Goal: Task Accomplishment & Management: Manage account settings

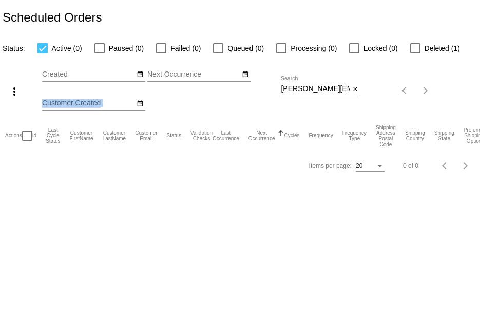
drag, startPoint x: 279, startPoint y: 90, endPoint x: 336, endPoint y: 90, distance: 57.0
click at [336, 90] on div "more_vert Aug Jan Feb Mar Apr 1" at bounding box center [240, 86] width 480 height 65
click at [285, 89] on input "kimberly@stageappeal.com" at bounding box center [315, 89] width 69 height 8
drag, startPoint x: 281, startPoint y: 89, endPoint x: 352, endPoint y: 90, distance: 70.4
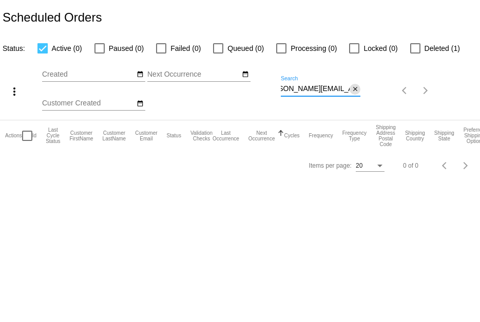
click at [352, 90] on div "kimberly@stageappeal.com Search close" at bounding box center [321, 86] width 80 height 20
paste input "taylor@arminvestigations.org"
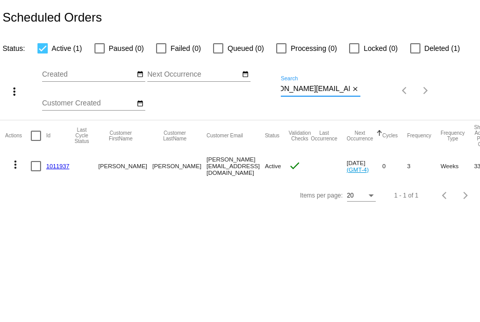
type input "taylor@arminvestigations.org"
click at [413, 48] on div at bounding box center [415, 48] width 10 height 10
click at [415, 53] on input "Deleted (1)" at bounding box center [415, 53] width 1 height 1
checkbox input "true"
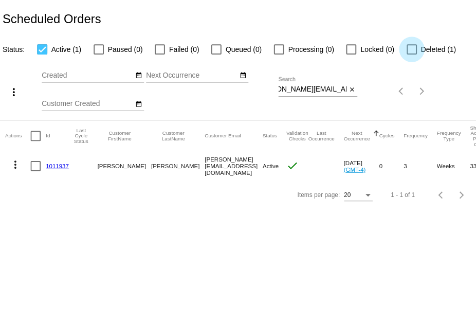
scroll to position [0, 0]
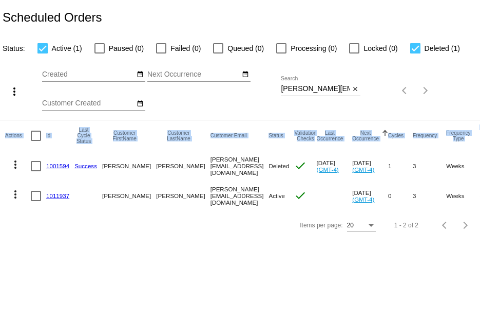
drag, startPoint x: 280, startPoint y: 89, endPoint x: 348, endPoint y: 95, distance: 68.0
click at [356, 95] on app-dashboard-scheduled-orders "Scheduled Orders Status: Active (1) Paused (0) Failed (0) Queued (0) Processing…" at bounding box center [240, 119] width 480 height 239
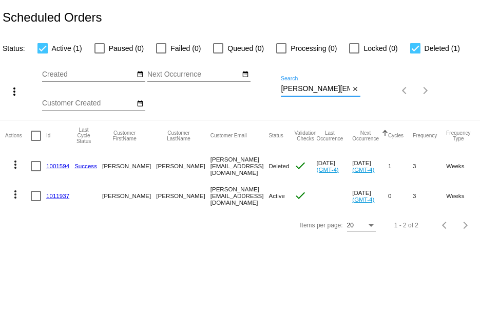
click at [282, 91] on input "taylor@arminvestigations.org" at bounding box center [315, 89] width 69 height 8
drag, startPoint x: 282, startPoint y: 91, endPoint x: 374, endPoint y: 101, distance: 92.5
click at [374, 101] on div "more_vert Aug Jan Feb Mar Apr 1" at bounding box center [240, 86] width 480 height 65
paste input "[EMAIL_ADDRESS][DOMAIN_NAME]"
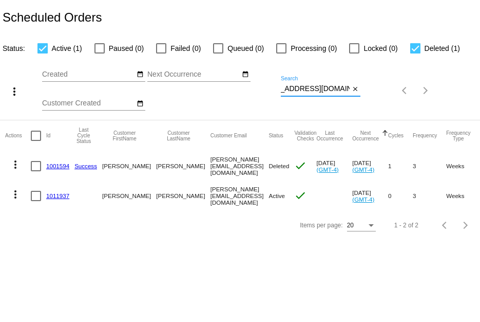
scroll to position [0, 2]
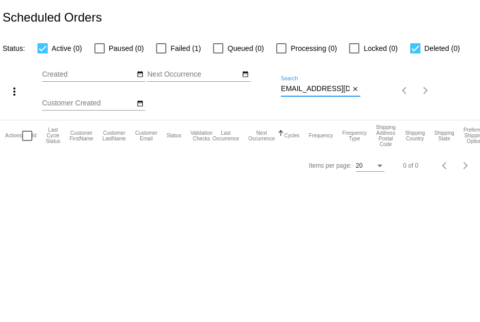
type input "[EMAIL_ADDRESS][DOMAIN_NAME]"
click at [417, 53] on label "Deleted (0)" at bounding box center [435, 48] width 50 height 12
click at [416, 53] on input "Deleted (0)" at bounding box center [415, 53] width 1 height 1
checkbox input "false"
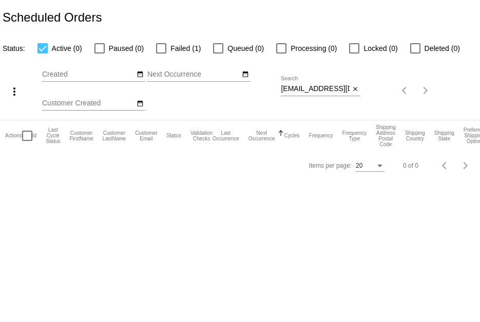
click at [162, 49] on div at bounding box center [161, 48] width 10 height 10
click at [161, 53] on input "Failed (1)" at bounding box center [161, 53] width 1 height 1
checkbox input "true"
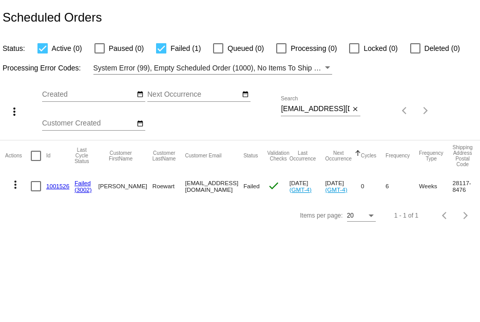
click at [53, 184] on link "1001526" at bounding box center [57, 185] width 23 height 7
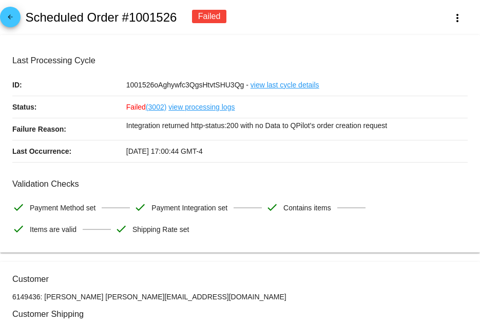
click at [195, 105] on link "view processing logs" at bounding box center [201, 107] width 66 height 22
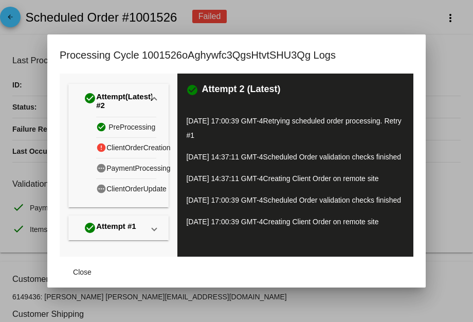
click at [25, 35] on div at bounding box center [236, 161] width 473 height 322
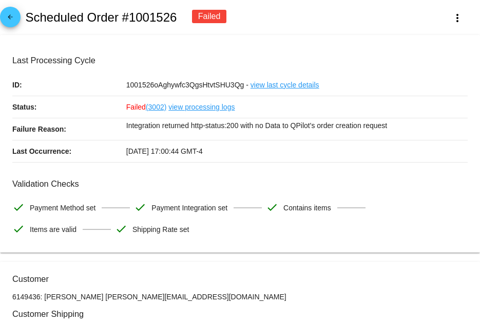
click at [186, 104] on link "view processing logs" at bounding box center [201, 107] width 66 height 22
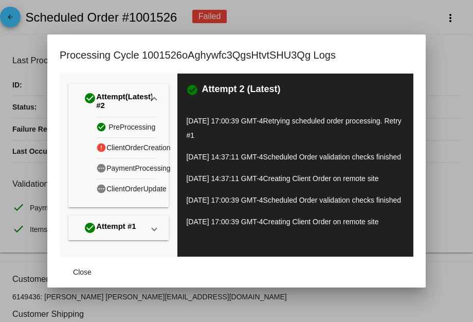
click at [28, 25] on div at bounding box center [236, 161] width 473 height 322
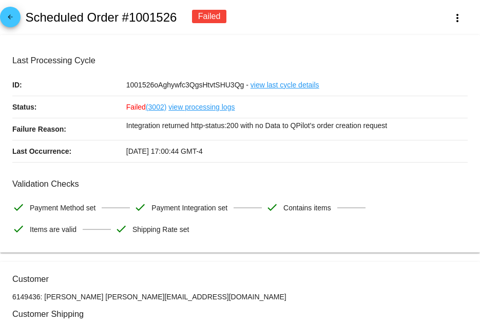
click at [197, 103] on link "view processing logs" at bounding box center [201, 107] width 66 height 22
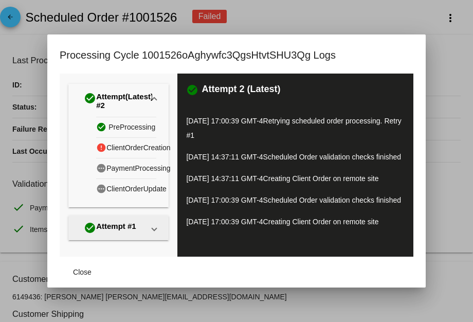
click at [110, 219] on div "check_circle Attempt #1" at bounding box center [110, 227] width 52 height 16
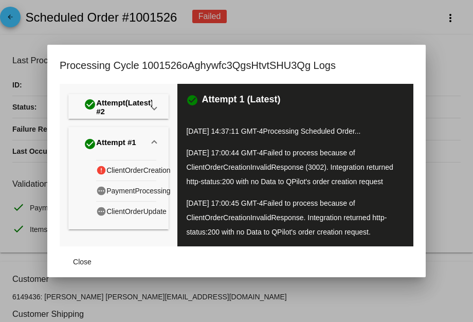
click at [32, 111] on div at bounding box center [236, 161] width 473 height 322
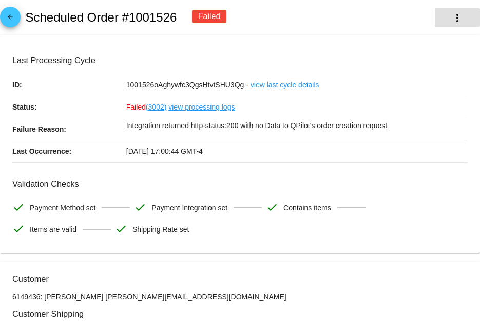
click at [452, 25] on button "more_vert" at bounding box center [457, 17] width 45 height 18
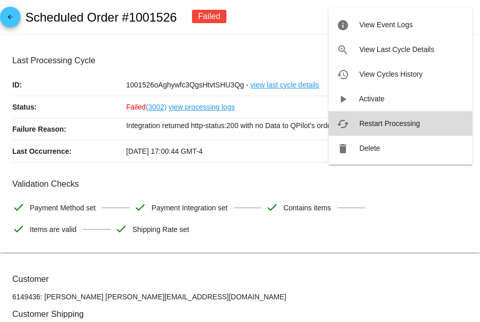
click at [385, 121] on span "Restart Processing" at bounding box center [390, 123] width 61 height 8
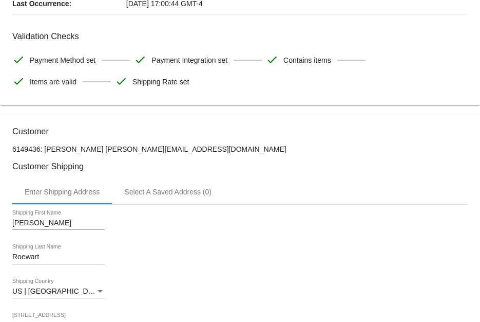
scroll to position [154, 0]
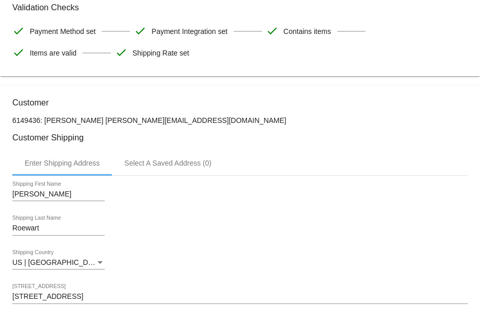
drag, startPoint x: 99, startPoint y: 122, endPoint x: 173, endPoint y: 123, distance: 74.0
click at [173, 123] on p "6149436: Joanna Roewart jroewart@hotmail.com" at bounding box center [240, 120] width 456 height 8
copy p "jroewart@hotmail.com"
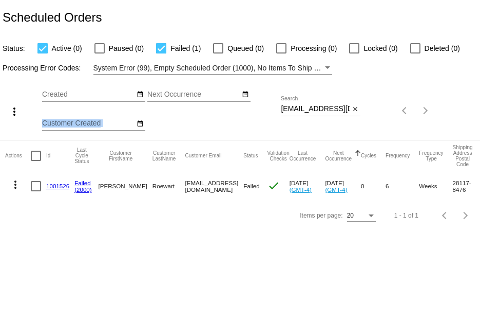
scroll to position [0, 2]
drag, startPoint x: 275, startPoint y: 106, endPoint x: 356, endPoint y: 113, distance: 82.0
click at [356, 113] on div "more_vert Aug Jan Feb Mar Apr 1" at bounding box center [240, 106] width 480 height 65
click at [324, 106] on input "jroewart@hotmail.com" at bounding box center [315, 109] width 69 height 8
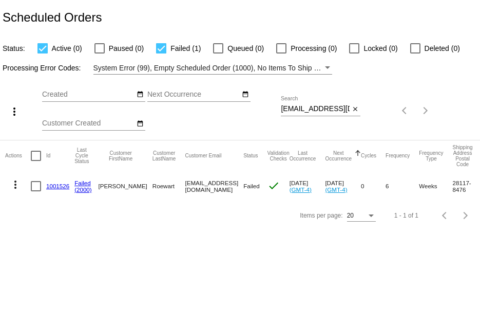
click at [280, 109] on div "Aug Jan Feb Mar Apr Su Mo" at bounding box center [161, 111] width 239 height 58
drag, startPoint x: 280, startPoint y: 109, endPoint x: 304, endPoint y: 115, distance: 24.7
click at [304, 115] on div "more_vert Aug Jan Feb Mar Apr 1" at bounding box center [240, 106] width 480 height 65
click at [313, 112] on div "jroewart@hotmail.com Search" at bounding box center [315, 106] width 69 height 20
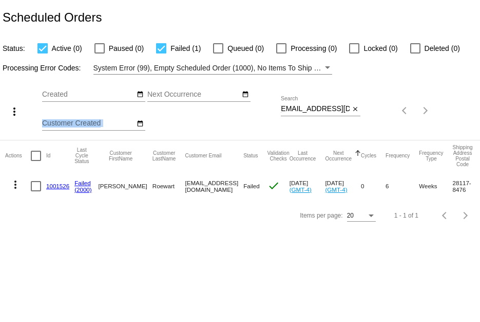
drag, startPoint x: 280, startPoint y: 109, endPoint x: 343, endPoint y: 114, distance: 62.8
click at [343, 114] on div "more_vert Aug Jan Feb Mar [DATE]" at bounding box center [240, 106] width 480 height 65
click at [355, 110] on mat-icon "close" at bounding box center [355, 109] width 7 height 8
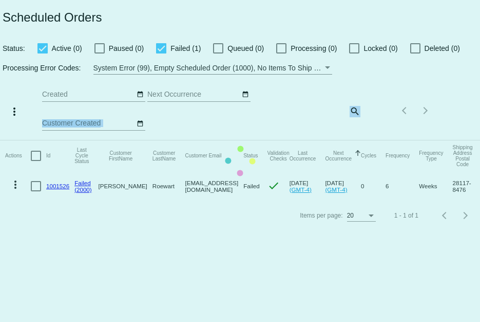
click at [360, 140] on mat-table "Actions Id Last Cycle Status Customer FirstName Customer LastName Customer Emai…" at bounding box center [240, 170] width 480 height 61
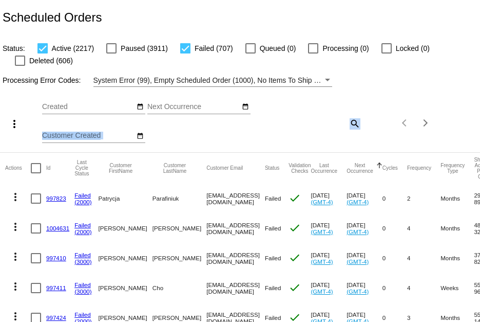
click at [352, 124] on mat-icon "search" at bounding box center [354, 123] width 12 height 16
click at [276, 117] on div "Aug Jan Feb Mar Apr Su Mo" at bounding box center [161, 123] width 239 height 58
click at [284, 122] on input "Search" at bounding box center [321, 121] width 80 height 8
paste input "johnson.jessa@yahoo.com"
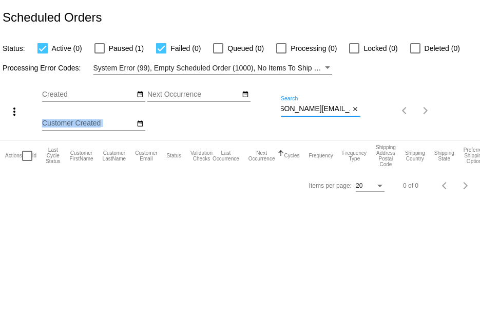
scroll to position [0, 17]
type input "johnson.jessa@yahoo.com"
click at [95, 44] on div at bounding box center [100, 48] width 10 height 10
click at [99, 53] on input "Paused (1)" at bounding box center [99, 53] width 1 height 1
checkbox input "true"
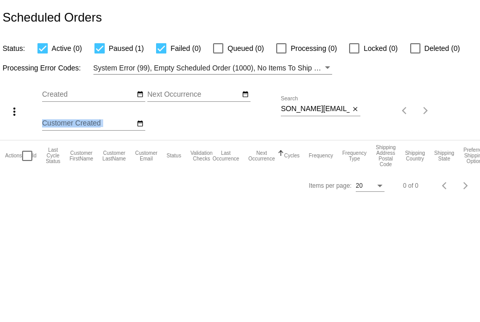
scroll to position [0, 0]
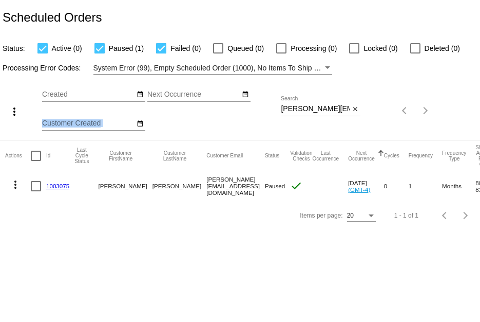
drag, startPoint x: 279, startPoint y: 110, endPoint x: 310, endPoint y: 110, distance: 30.8
click at [310, 110] on div "more_vert Aug Jan Feb Mar [DATE]" at bounding box center [240, 106] width 480 height 65
click at [297, 105] on input "johnson.jessa@yahoo.com" at bounding box center [315, 109] width 69 height 8
drag, startPoint x: 281, startPoint y: 106, endPoint x: 353, endPoint y: 105, distance: 72.4
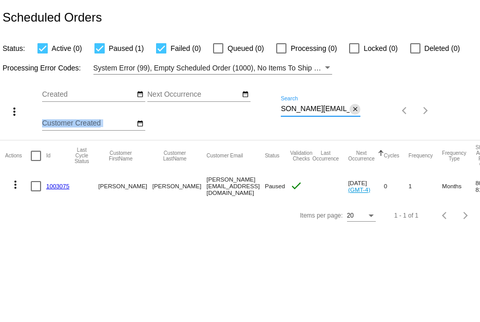
click at [353, 105] on div "johnson.jessa@yahoo.com Search close" at bounding box center [321, 106] width 80 height 20
paste input "kimsmith999@hotmail"
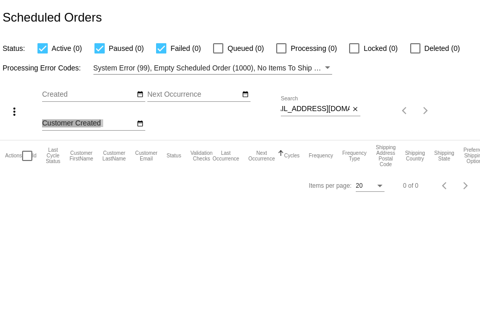
scroll to position [0, 0]
click at [279, 111] on div "Aug Jan Feb Mar Apr Su Mo" at bounding box center [161, 111] width 239 height 58
click at [281, 110] on input "kimsmith999@hotmail.com" at bounding box center [315, 109] width 69 height 8
drag, startPoint x: 281, startPoint y: 110, endPoint x: 341, endPoint y: 118, distance: 59.5
click at [341, 118] on div "kimsmith999@hotmail.com Search close" at bounding box center [321, 110] width 80 height 29
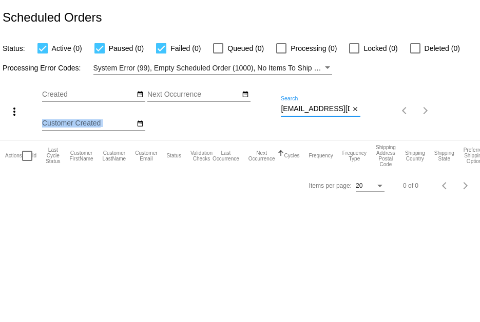
paste input "anonymous99999@duck.com"
drag, startPoint x: 283, startPoint y: 109, endPoint x: 310, endPoint y: 114, distance: 27.1
click at [310, 114] on div "anonymous99999@duck.com.com Search" at bounding box center [315, 106] width 69 height 20
drag, startPoint x: 281, startPoint y: 109, endPoint x: 369, endPoint y: 120, distance: 88.9
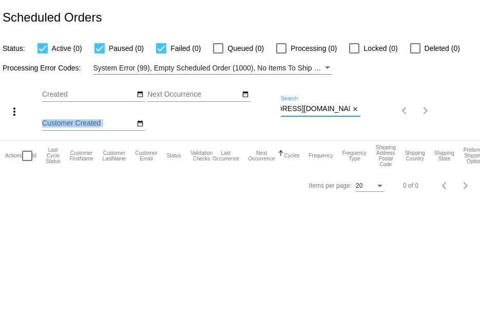
click at [369, 120] on div "more_vert Aug Jan Feb Mar [DATE]" at bounding box center [240, 106] width 480 height 65
paste input "obrienefl@gmail"
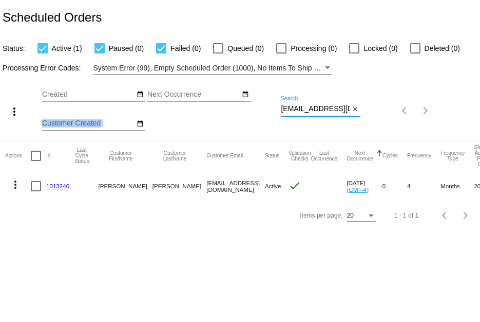
type input "obrienefl@gmail.com"
click at [54, 184] on link "1013240" at bounding box center [57, 185] width 23 height 7
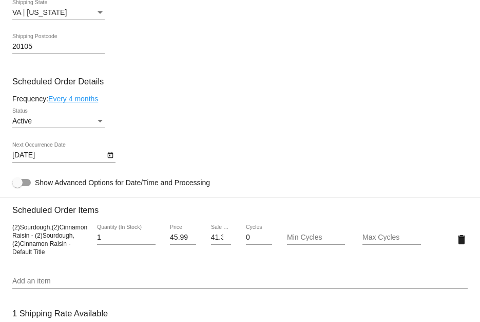
scroll to position [462, 0]
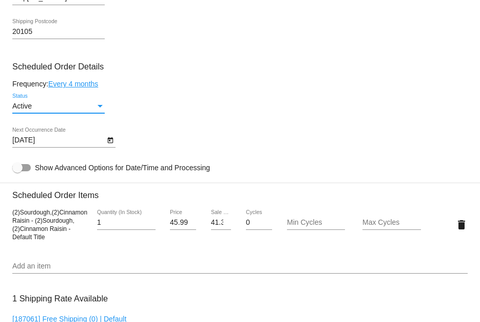
click at [89, 107] on div "Active" at bounding box center [53, 106] width 83 height 8
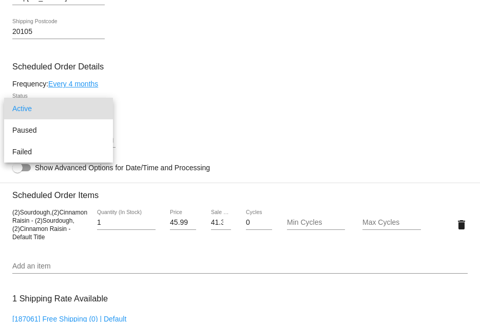
click at [138, 97] on div at bounding box center [240, 161] width 480 height 322
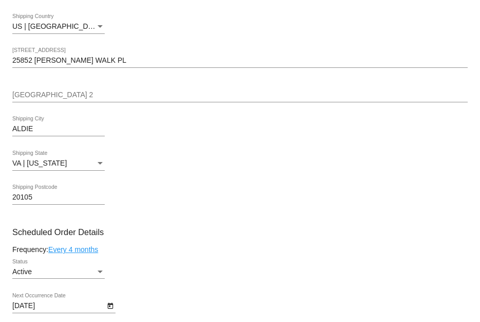
scroll to position [312, 0]
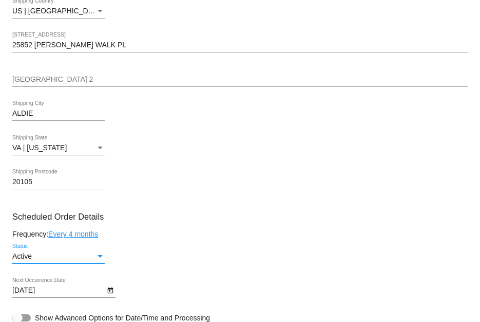
click at [86, 259] on div "Active" at bounding box center [53, 256] width 83 height 8
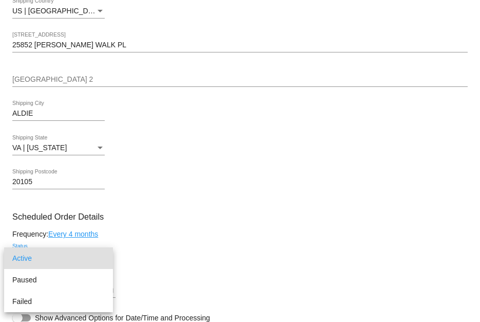
click at [220, 198] on div at bounding box center [240, 161] width 480 height 322
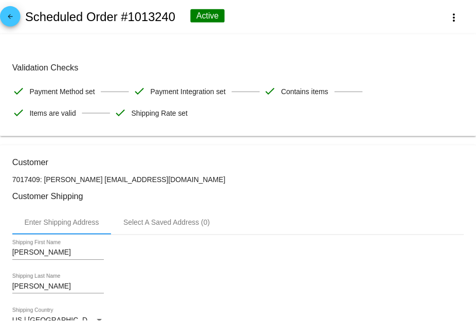
scroll to position [0, 0]
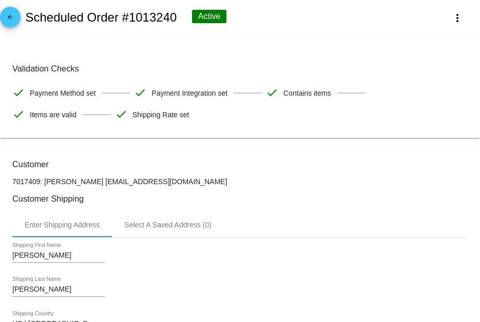
click at [17, 11] on link "arrow_back" at bounding box center [10, 17] width 21 height 21
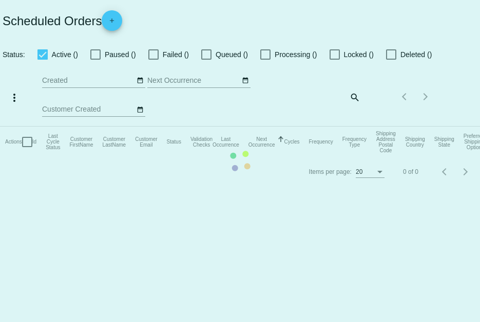
checkbox input "true"
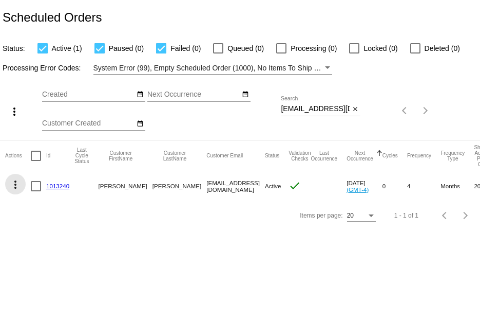
click at [20, 180] on mat-icon "more_vert" at bounding box center [15, 184] width 12 height 12
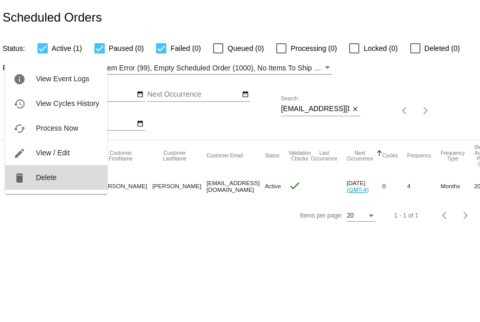
click at [22, 180] on mat-icon "delete" at bounding box center [19, 178] width 12 height 12
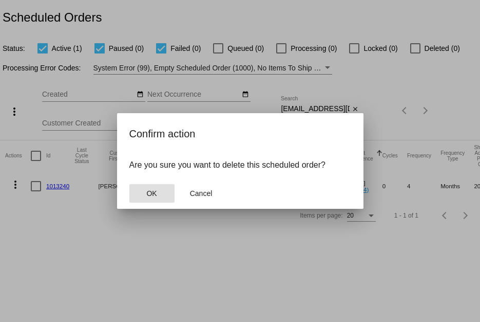
click at [157, 192] on button "OK" at bounding box center [151, 193] width 45 height 18
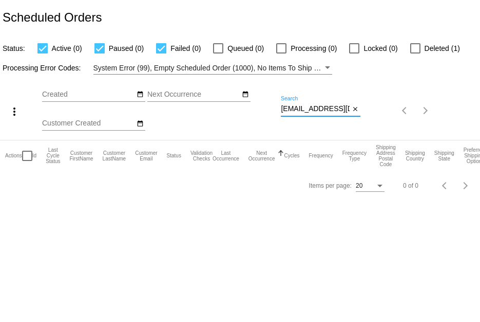
drag, startPoint x: 281, startPoint y: 109, endPoint x: 366, endPoint y: 112, distance: 84.8
click at [366, 112] on div "more_vert Aug Jan Feb Mar [DATE]" at bounding box center [240, 106] width 480 height 65
paste input "anonymous99999@duck"
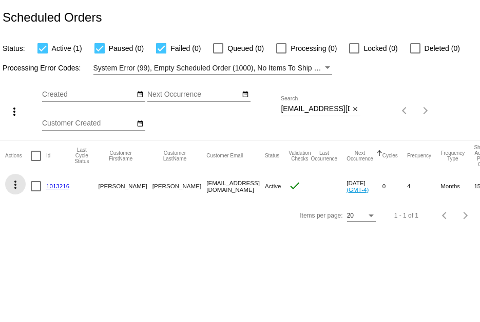
click at [16, 181] on mat-icon "more_vert" at bounding box center [15, 184] width 12 height 12
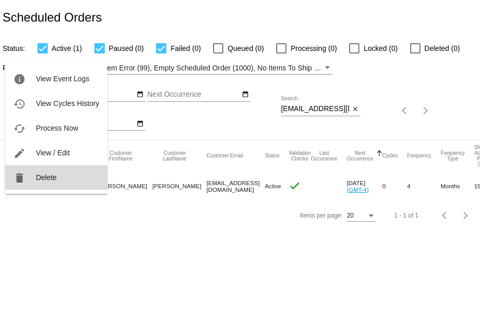
click at [14, 178] on mat-icon "delete" at bounding box center [19, 178] width 12 height 12
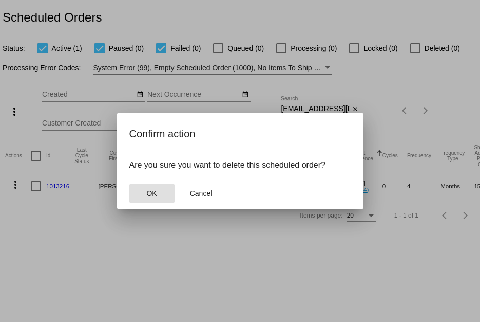
click at [147, 194] on span "OK" at bounding box center [151, 193] width 10 height 8
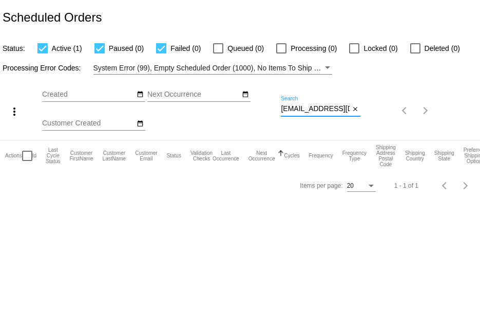
scroll to position [0, 26]
drag, startPoint x: 283, startPoint y: 107, endPoint x: 355, endPoint y: 106, distance: 72.4
click at [355, 106] on div "anonymous99999@duck.com Search close" at bounding box center [321, 106] width 80 height 20
paste input "debminnard@gmail"
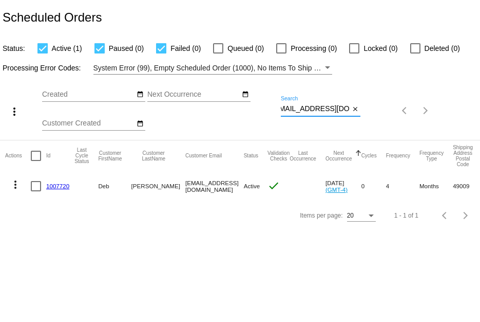
click at [14, 185] on mat-icon "more_vert" at bounding box center [15, 184] width 12 height 12
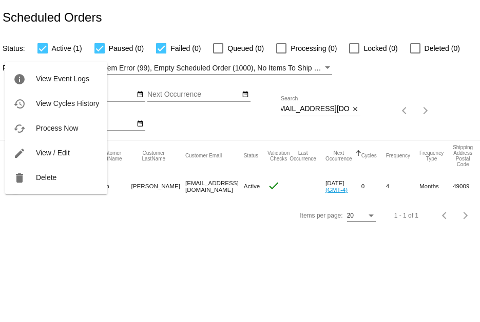
scroll to position [0, 0]
click at [20, 181] on mat-icon "delete" at bounding box center [19, 178] width 12 height 12
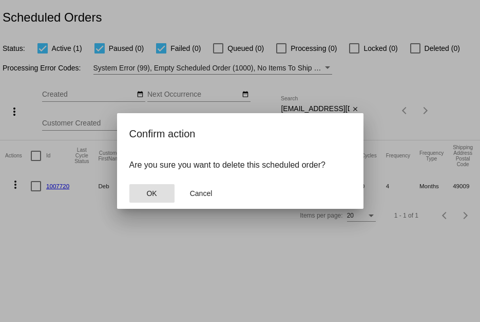
click at [145, 190] on button "OK" at bounding box center [151, 193] width 45 height 18
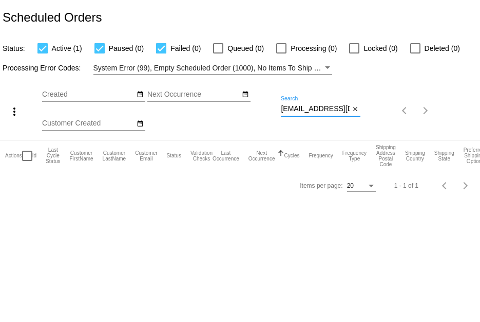
scroll to position [0, 9]
drag, startPoint x: 281, startPoint y: 107, endPoint x: 356, endPoint y: 120, distance: 76.0
click at [356, 120] on div "debminnard@gmail.com Search close" at bounding box center [321, 110] width 80 height 29
paste input "lisamusing"
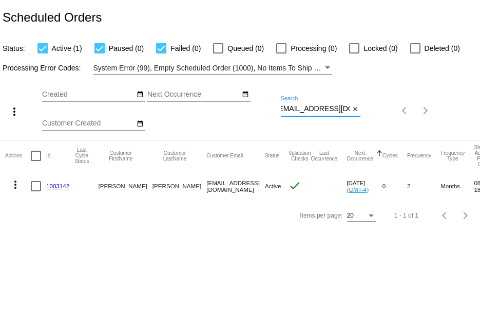
click at [14, 181] on mat-icon "more_vert" at bounding box center [15, 184] width 12 height 12
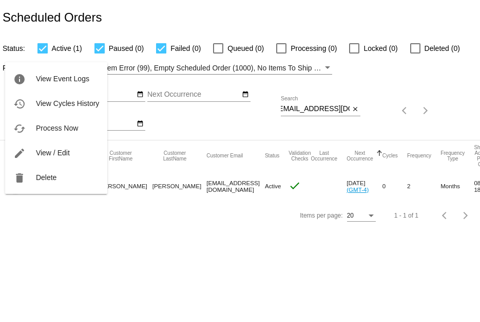
scroll to position [0, 0]
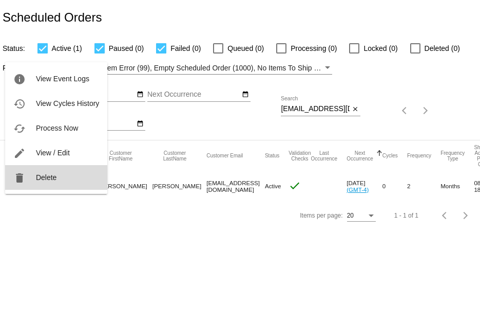
click at [22, 175] on mat-icon "delete" at bounding box center [19, 178] width 12 height 12
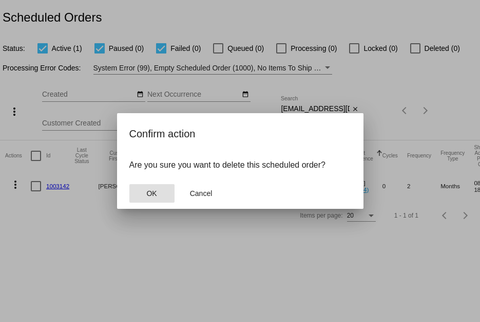
click at [149, 189] on span "OK" at bounding box center [151, 193] width 10 height 8
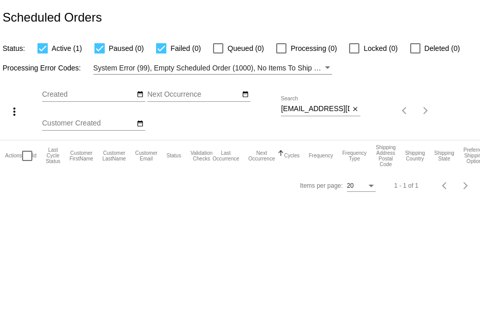
drag, startPoint x: 279, startPoint y: 108, endPoint x: 312, endPoint y: 114, distance: 33.9
click at [312, 114] on div "more_vert Aug Jan Feb Mar [DATE]" at bounding box center [240, 106] width 480 height 65
click at [292, 107] on input "lisamusing@gmail.com" at bounding box center [315, 109] width 69 height 8
drag, startPoint x: 281, startPoint y: 108, endPoint x: 354, endPoint y: 114, distance: 73.7
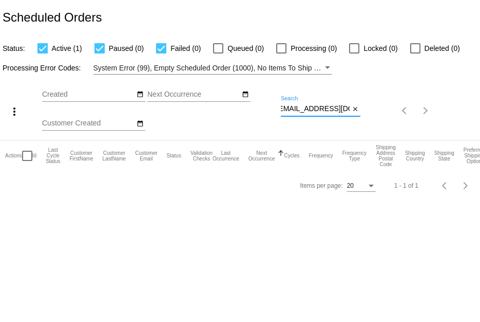
click at [354, 114] on div "lisamusing@gmail.com Search close" at bounding box center [321, 106] width 80 height 20
paste input "arlenspratt1@att.net"
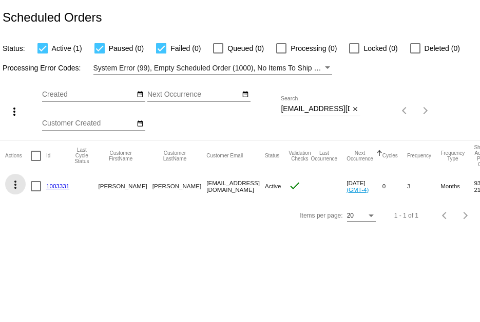
click at [15, 183] on mat-icon "more_vert" at bounding box center [15, 184] width 12 height 12
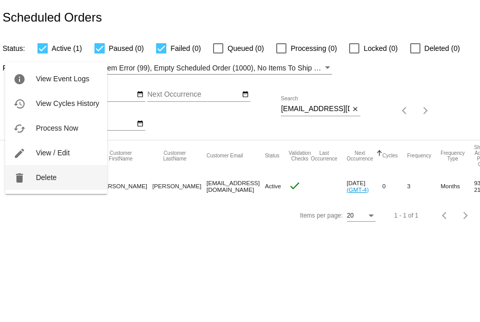
click at [40, 176] on span "Delete" at bounding box center [46, 177] width 21 height 8
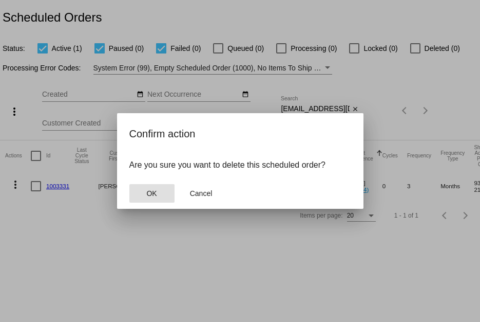
click at [157, 192] on span "OK" at bounding box center [151, 193] width 10 height 8
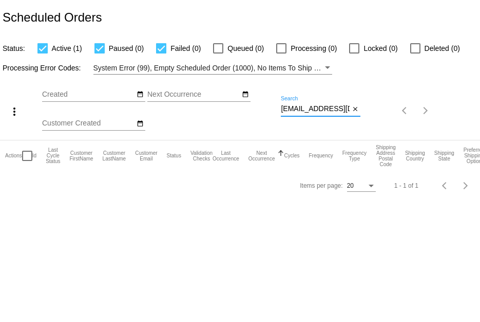
drag, startPoint x: 282, startPoint y: 109, endPoint x: 366, endPoint y: 111, distance: 84.3
click at [366, 111] on div "more_vert Aug Jan Feb Mar [DATE]" at bounding box center [240, 106] width 480 height 65
paste input "ritadesign1@gmail.com"
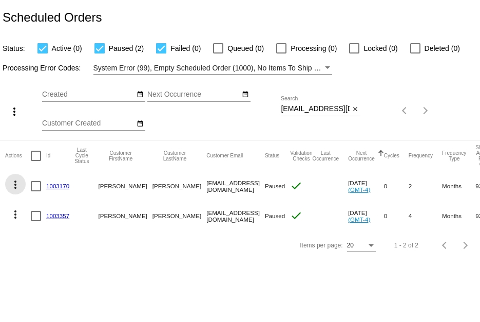
click at [17, 181] on mat-icon "more_vert" at bounding box center [15, 184] width 12 height 12
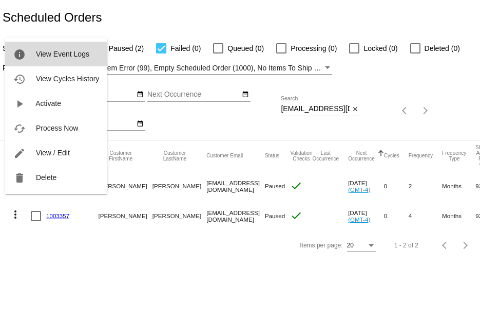
click at [61, 60] on button "info View Event Logs" at bounding box center [56, 54] width 102 height 25
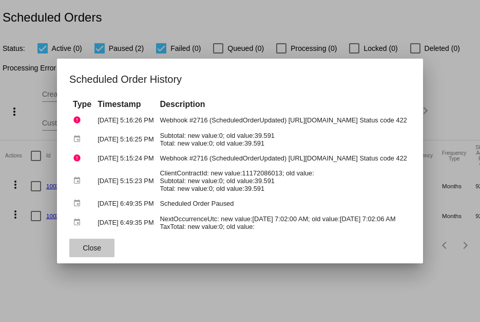
click at [89, 249] on span "Close" at bounding box center [92, 247] width 18 height 8
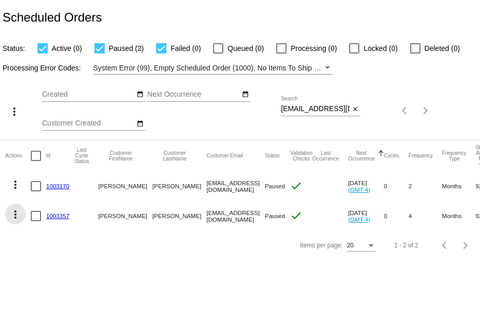
click at [20, 212] on mat-icon "more_vert" at bounding box center [15, 214] width 12 height 12
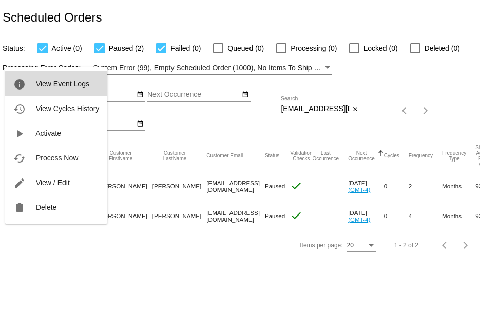
click at [75, 89] on button "info View Event Logs" at bounding box center [56, 83] width 102 height 25
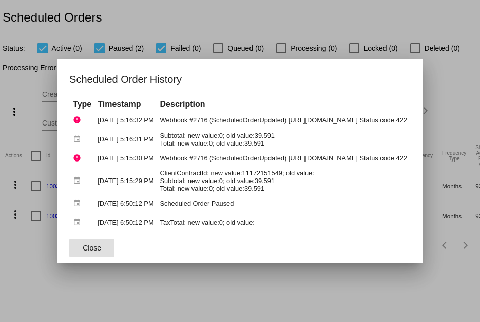
click at [214, 291] on div at bounding box center [240, 161] width 480 height 322
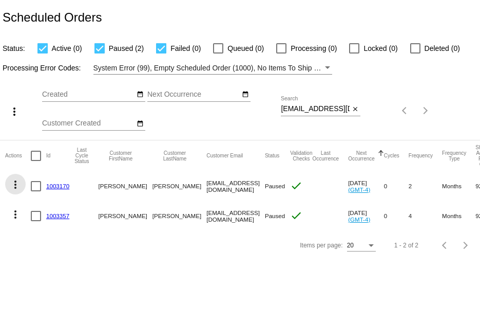
click at [16, 185] on mat-icon "more_vert" at bounding box center [15, 184] width 12 height 12
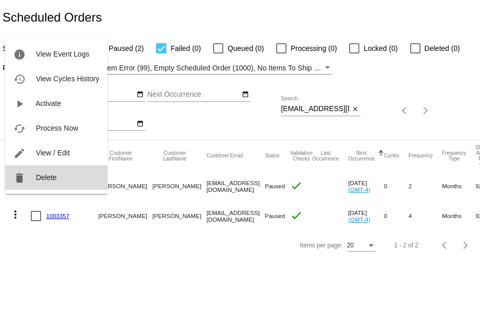
click at [30, 180] on button "delete Delete" at bounding box center [56, 177] width 102 height 25
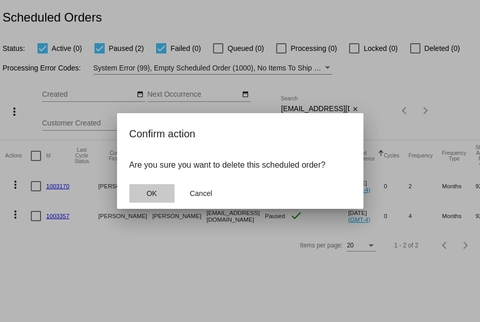
click at [160, 191] on button "OK" at bounding box center [151, 193] width 45 height 18
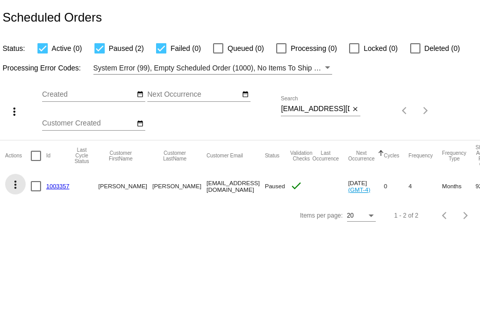
click at [12, 183] on mat-icon "more_vert" at bounding box center [15, 184] width 12 height 12
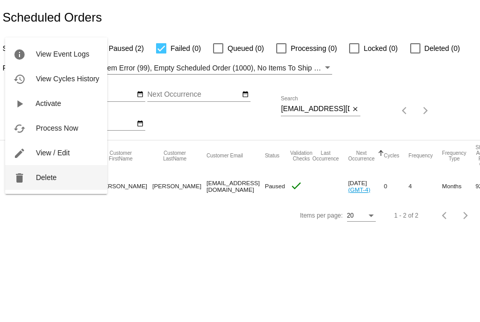
click at [49, 169] on button "delete Delete" at bounding box center [56, 177] width 102 height 25
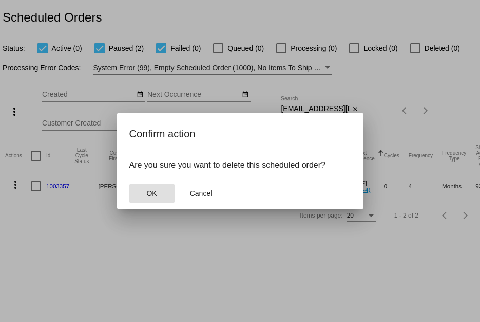
click at [143, 190] on button "OK" at bounding box center [151, 193] width 45 height 18
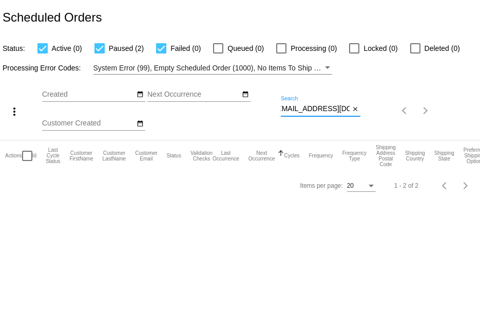
drag, startPoint x: 281, startPoint y: 106, endPoint x: 393, endPoint y: 112, distance: 112.1
click at [393, 112] on div "more_vert Aug Jan Feb Mar [DATE]" at bounding box center [240, 106] width 480 height 65
paste input "aerobicginny"
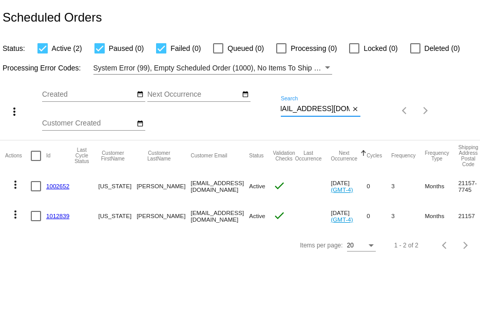
type input "[EMAIL_ADDRESS][DOMAIN_NAME]"
click at [62, 185] on link "1002652" at bounding box center [57, 185] width 23 height 7
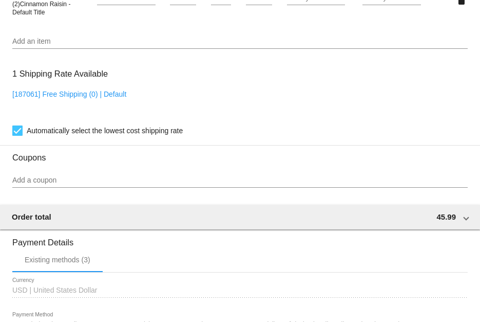
scroll to position [770, 0]
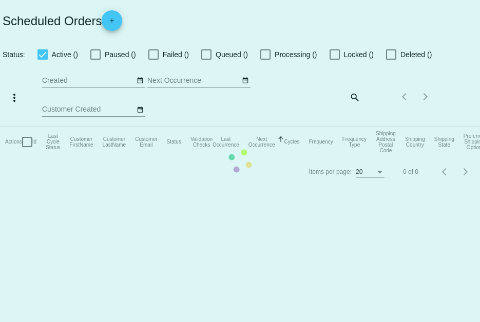
checkbox input "true"
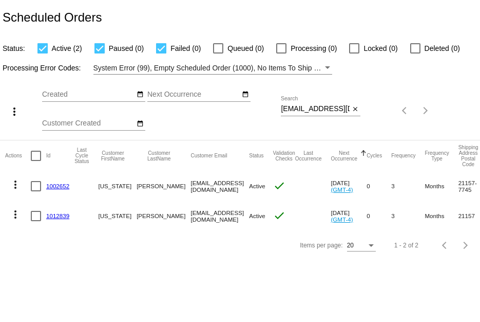
click at [56, 214] on link "1012839" at bounding box center [57, 215] width 23 height 7
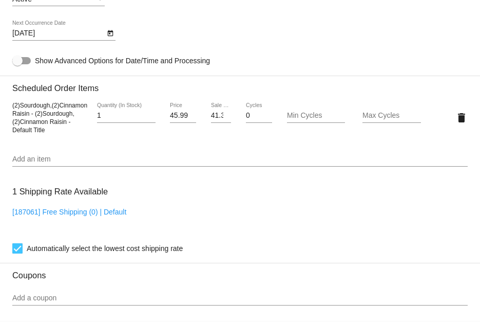
scroll to position [518, 0]
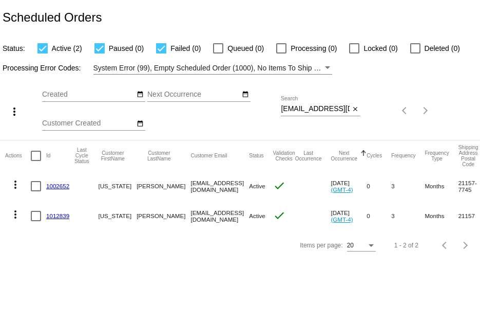
click at [51, 185] on link "1002652" at bounding box center [57, 185] width 23 height 7
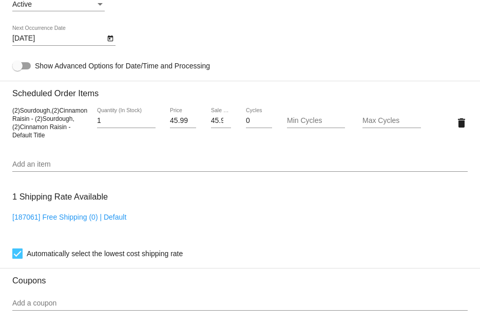
scroll to position [565, 0]
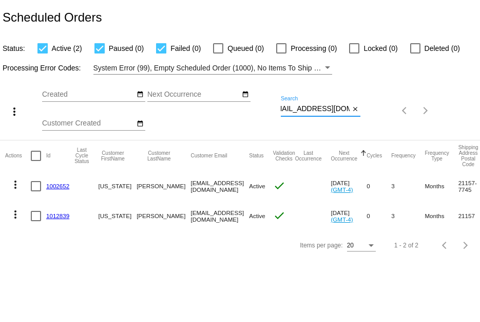
drag, startPoint x: 278, startPoint y: 110, endPoint x: 374, endPoint y: 113, distance: 95.6
click at [374, 113] on div "more_vert Aug Jan Feb Mar Apr 1" at bounding box center [240, 106] width 480 height 65
paste input "dorrie@theautotrends"
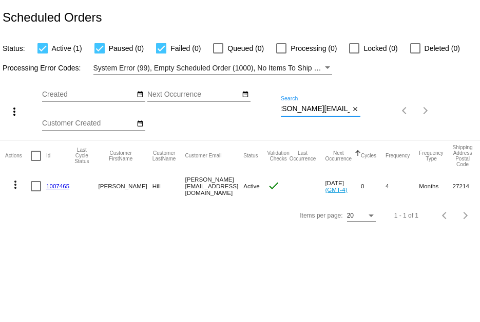
type input "dorrie@theautotrends.com"
click at [18, 182] on mat-icon "more_vert" at bounding box center [15, 184] width 12 height 12
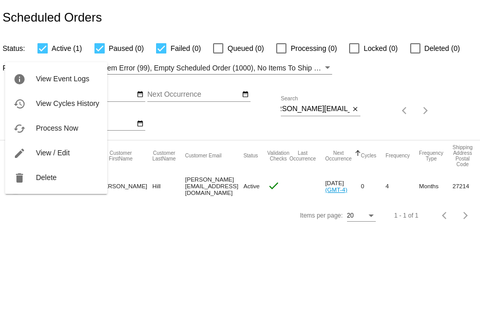
scroll to position [0, 0]
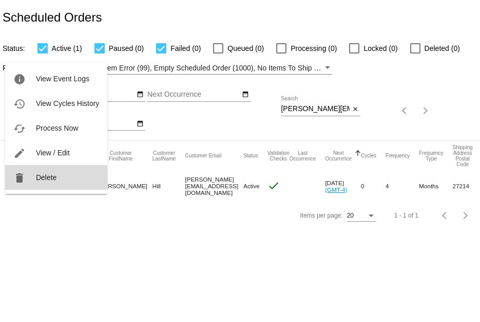
click at [33, 177] on button "delete Delete" at bounding box center [56, 177] width 102 height 25
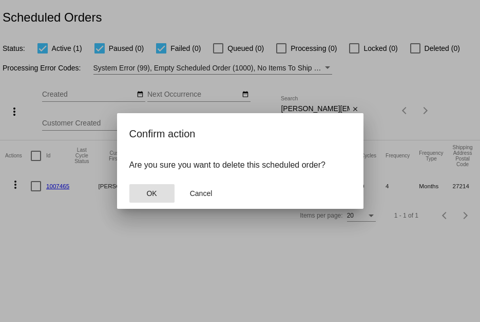
click at [132, 194] on button "OK" at bounding box center [151, 193] width 45 height 18
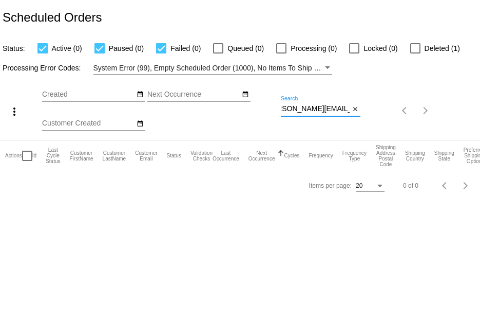
drag, startPoint x: 281, startPoint y: 109, endPoint x: 366, endPoint y: 116, distance: 85.0
click at [366, 116] on div "more_vert Aug Jan Feb Mar [DATE]" at bounding box center [240, 106] width 480 height 65
paste input "[EMAIL_ADDRESS]"
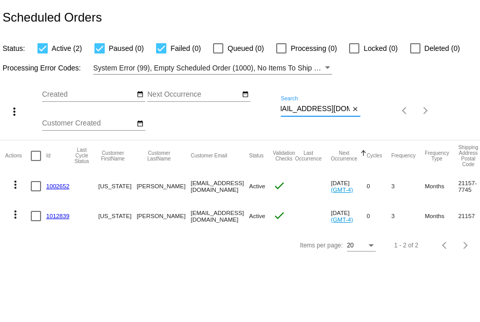
type input "[EMAIL_ADDRESS][DOMAIN_NAME]"
click at [13, 187] on mat-icon "more_vert" at bounding box center [15, 184] width 12 height 12
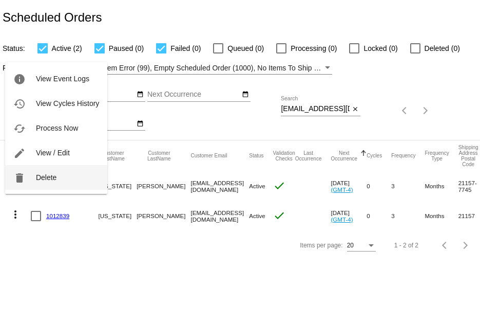
click at [29, 187] on button "delete Delete" at bounding box center [56, 177] width 102 height 25
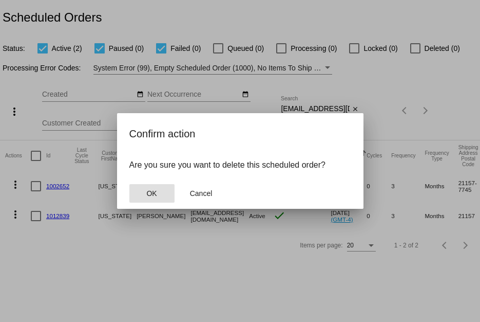
click at [157, 193] on button "OK" at bounding box center [151, 193] width 45 height 18
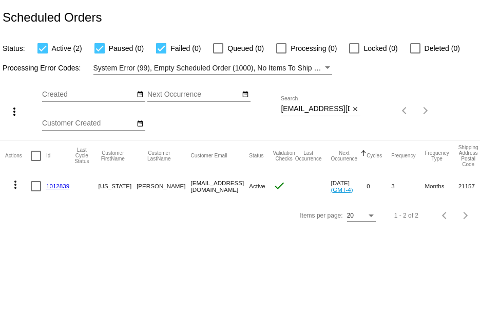
drag, startPoint x: 78, startPoint y: 185, endPoint x: 47, endPoint y: 187, distance: 30.9
click at [47, 187] on mat-row "more_vert 1012839 [US_STATE][PERSON_NAME] [EMAIL_ADDRESS][DOMAIN_NAME] Active c…" at bounding box center [364, 186] width 718 height 30
copy link "1012839"
